Goal: Task Accomplishment & Management: Manage account settings

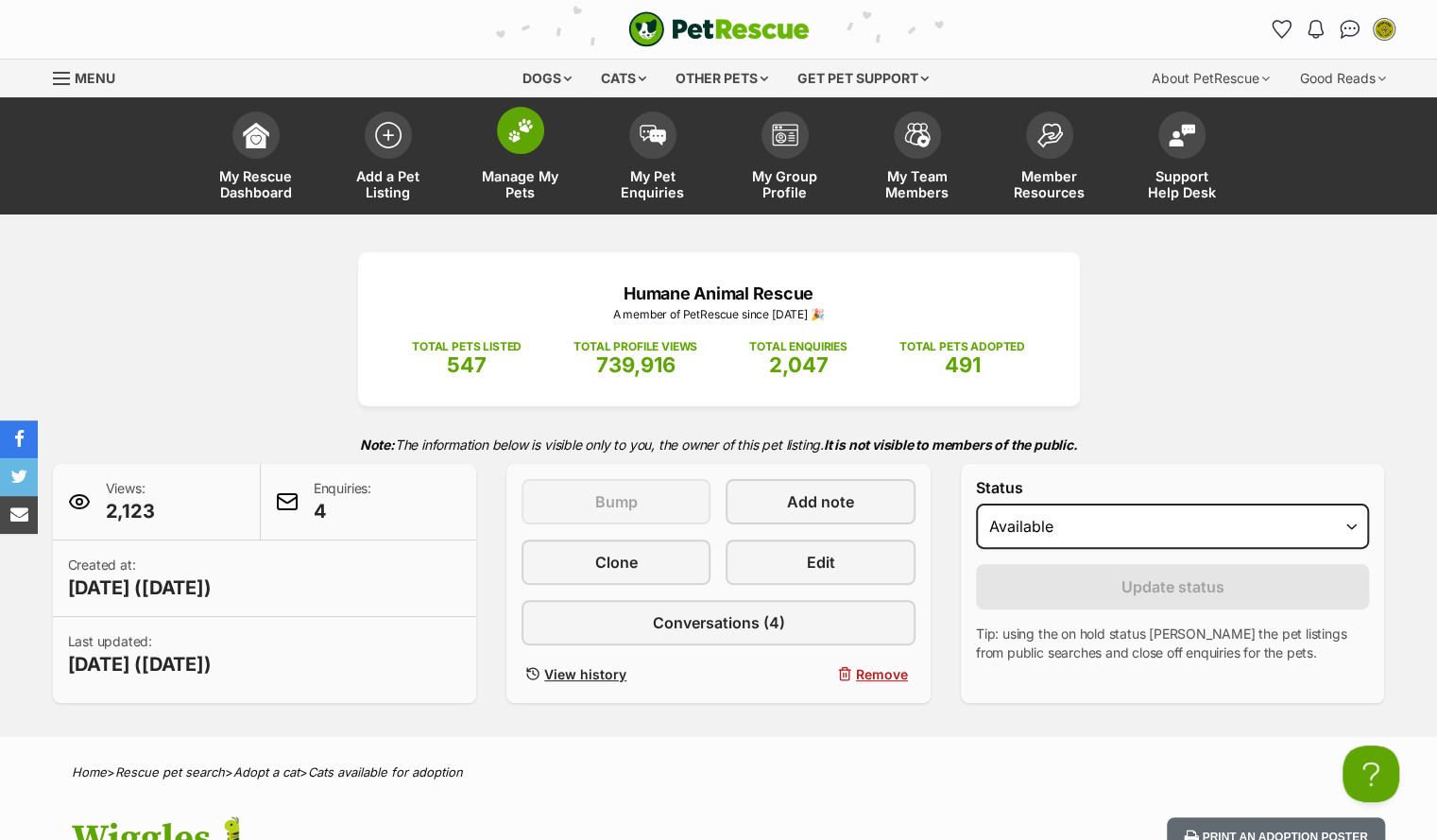
click at [531, 183] on span "Manage My Pets" at bounding box center [521, 184] width 85 height 32
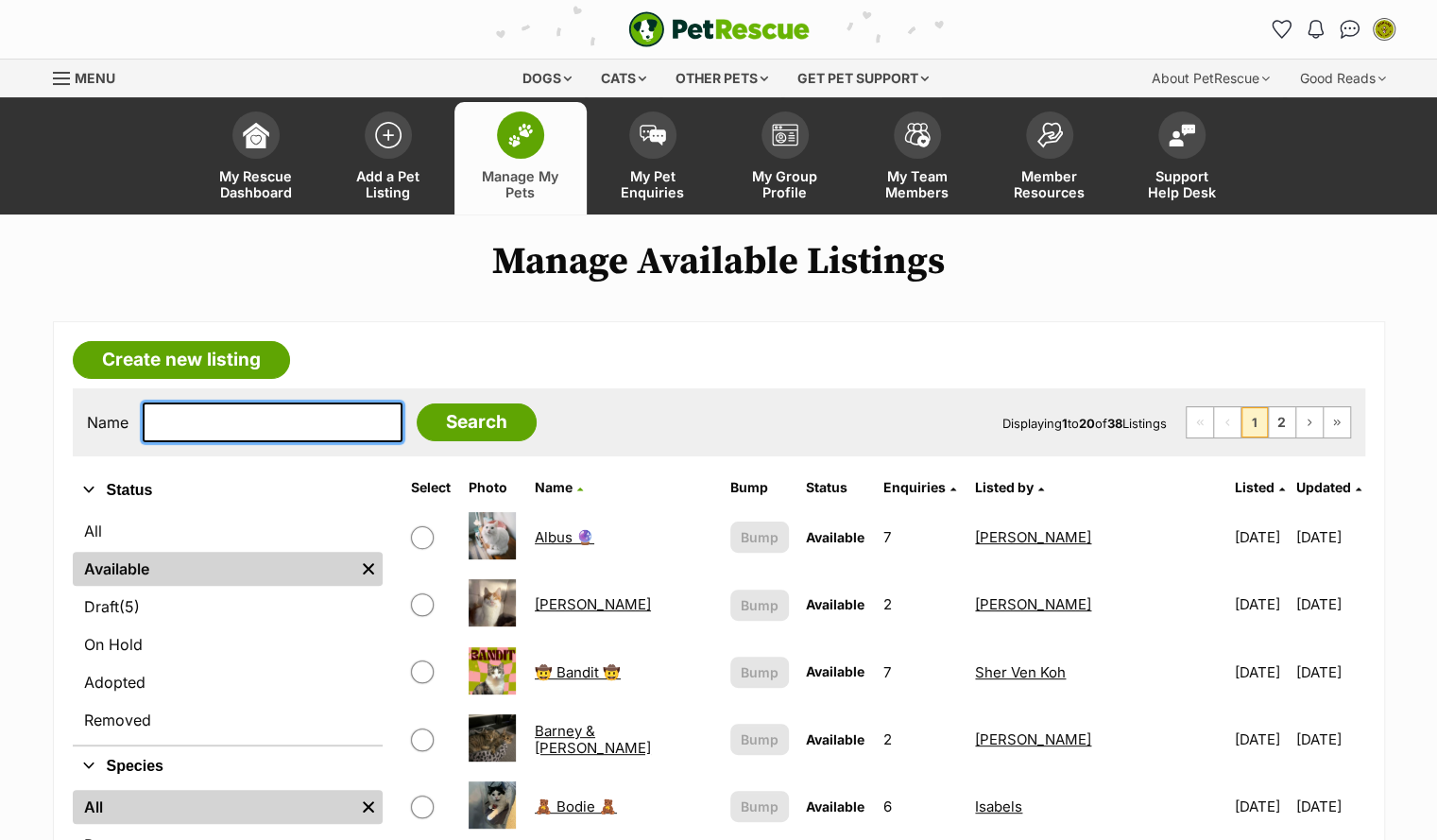
click at [187, 427] on input "text" at bounding box center [272, 421] width 260 height 39
type input "Maggie"
click at [218, 426] on input "text" at bounding box center [272, 421] width 260 height 39
type input "maggie"
click at [417, 403] on input "Search" at bounding box center [476, 421] width 120 height 38
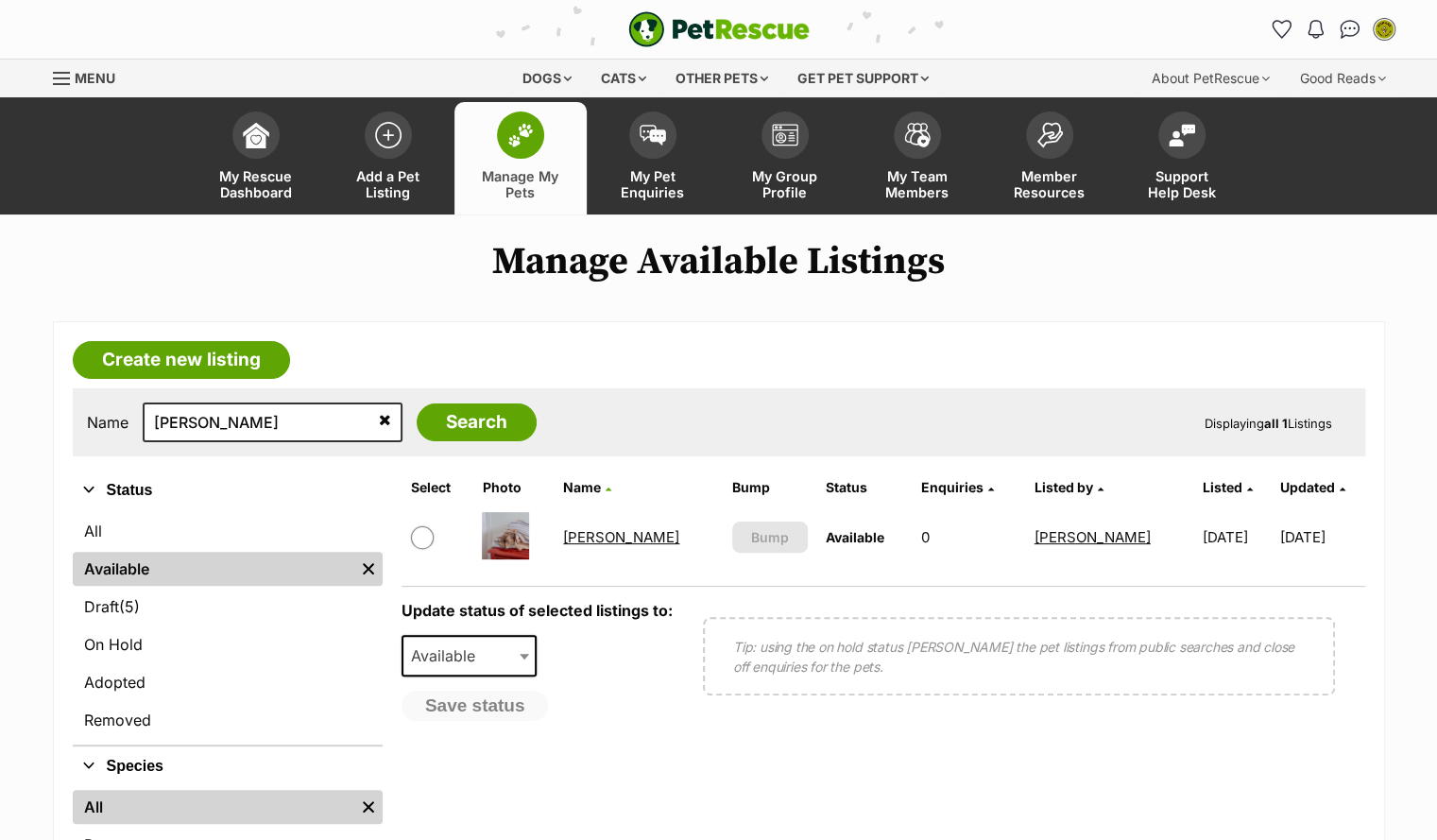
click at [606, 541] on link "Maggie" at bounding box center [621, 537] width 116 height 18
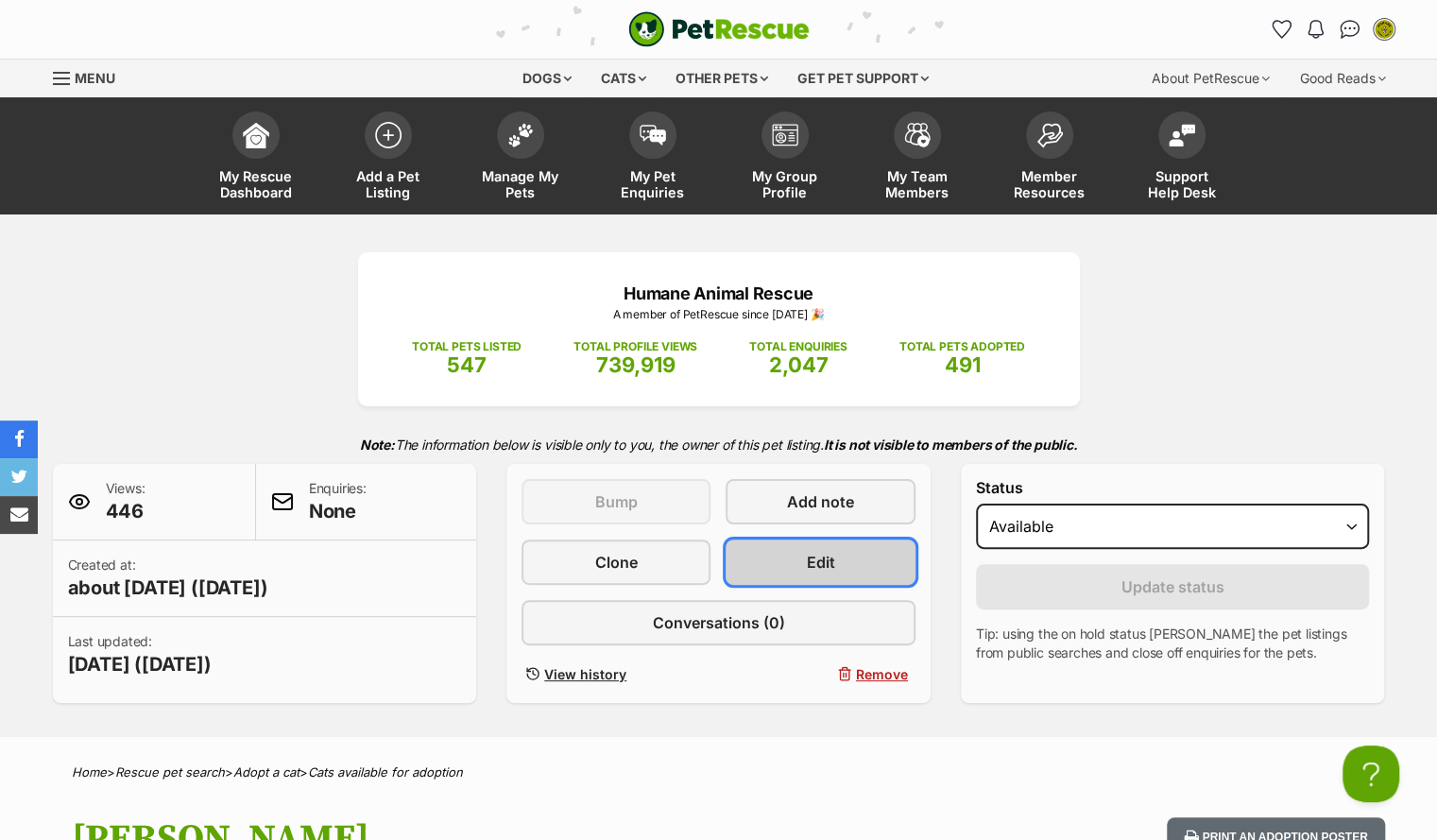
click at [823, 566] on span "Edit" at bounding box center [820, 562] width 28 height 23
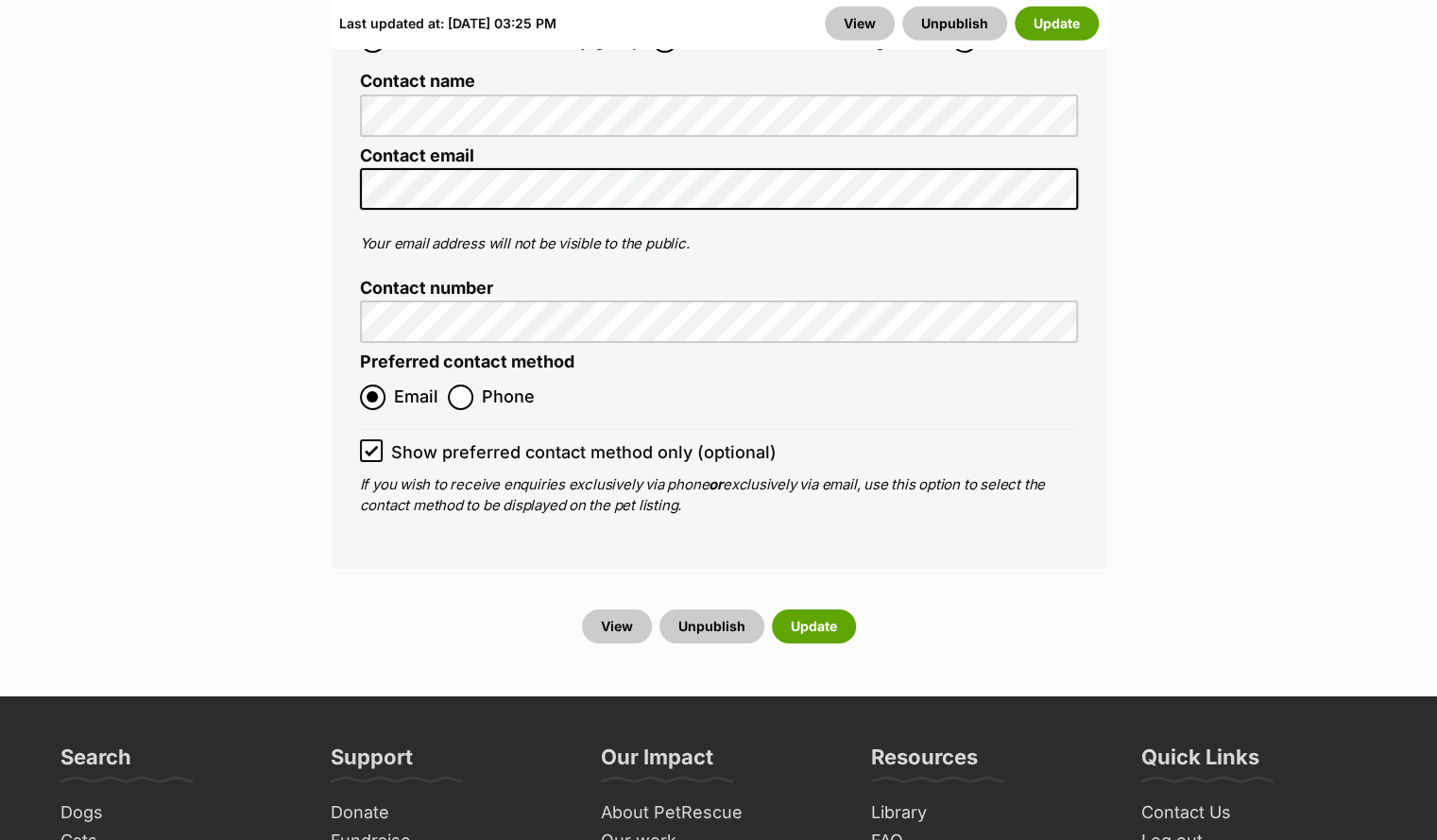
scroll to position [8022, 0]
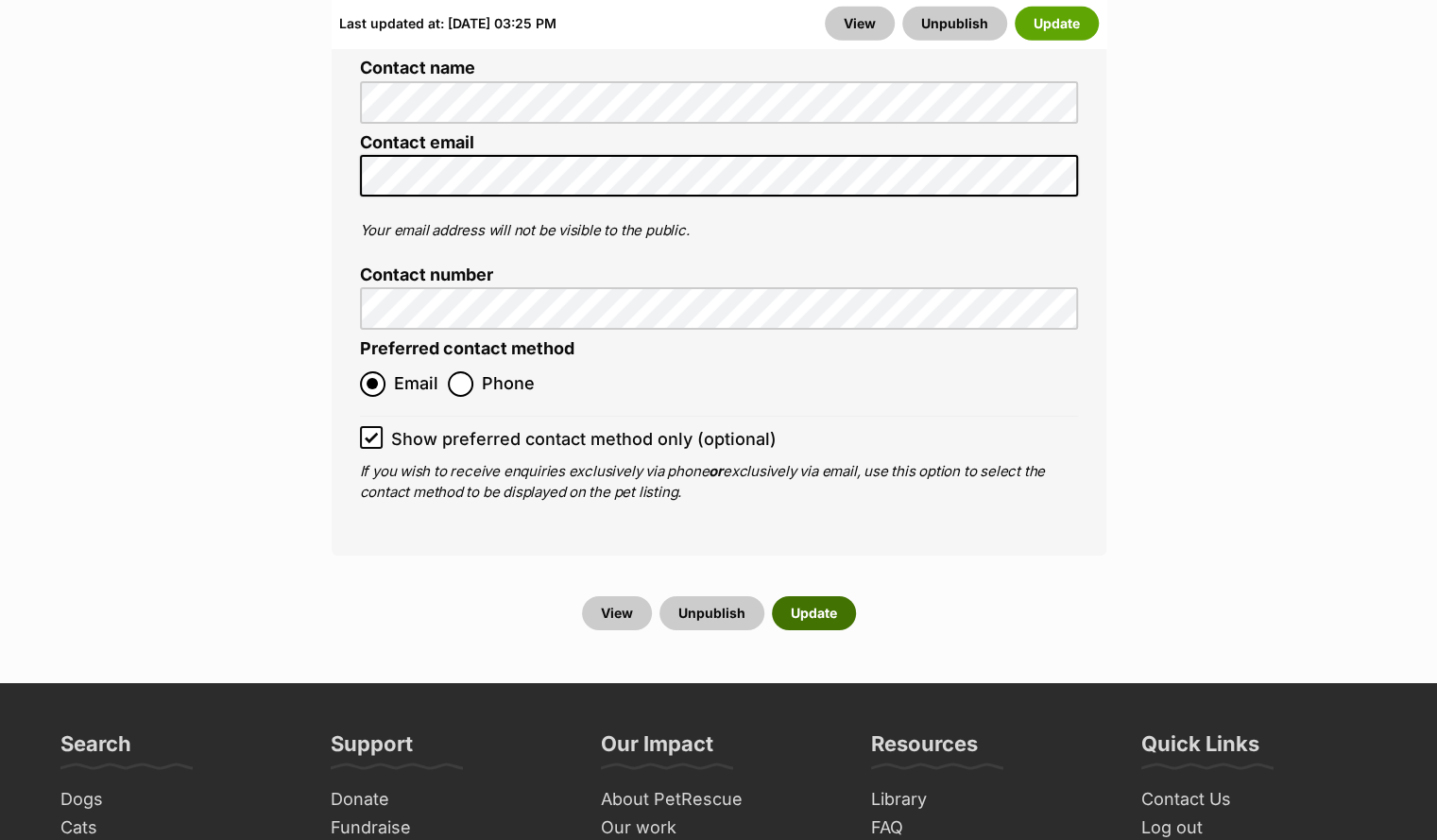
click at [815, 596] on button "Update" at bounding box center [813, 612] width 84 height 34
